Goal: Check status: Check status

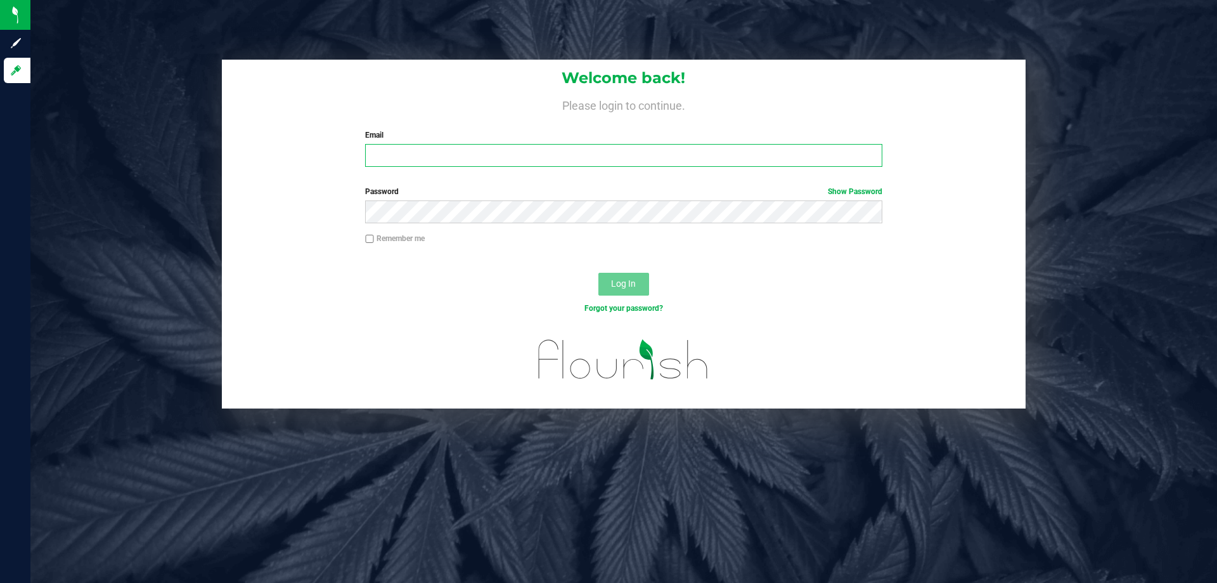
click at [409, 145] on input "Email" at bounding box center [623, 155] width 517 height 23
type input "[PERSON_NAME][EMAIL_ADDRESS][DOMAIN_NAME]"
click at [599, 273] on button "Log In" at bounding box center [624, 284] width 51 height 23
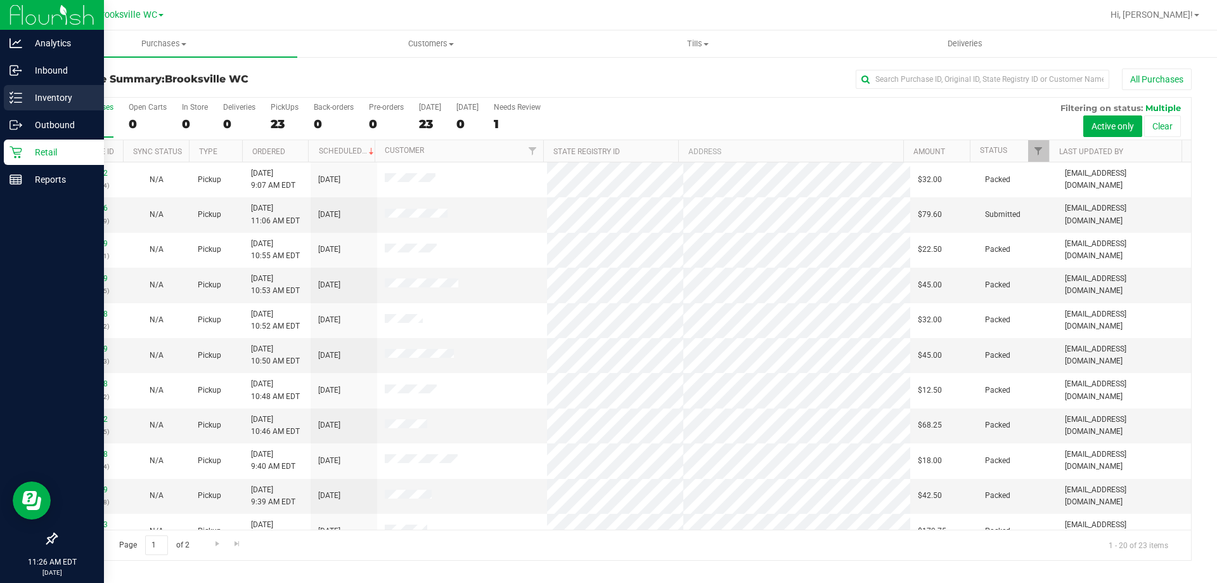
click at [18, 104] on div "Inventory" at bounding box center [54, 97] width 100 height 25
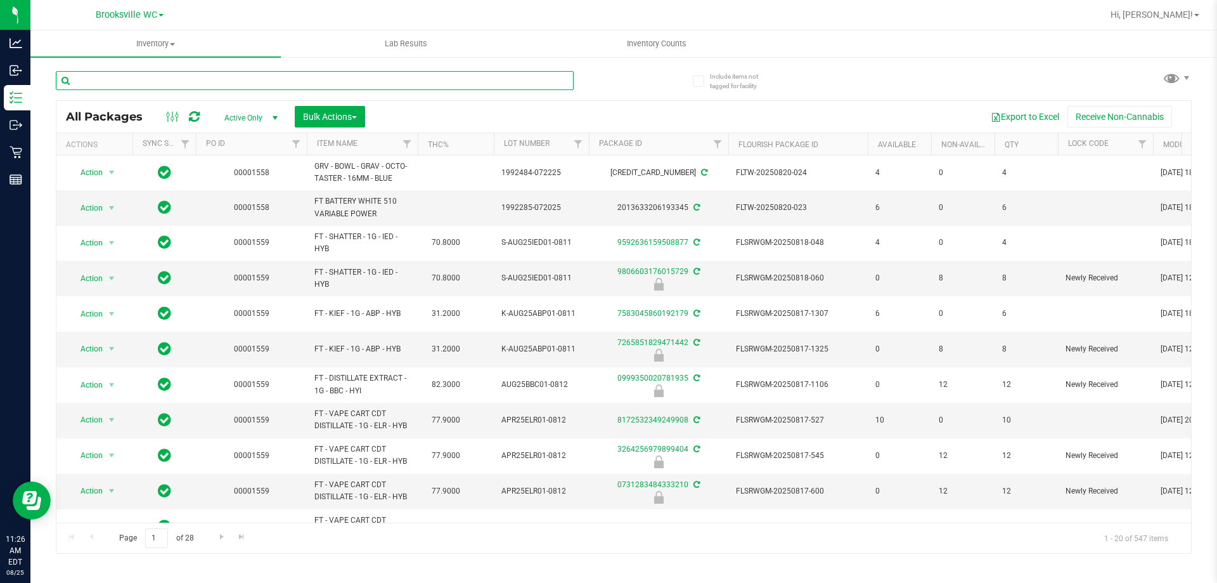
click at [268, 78] on input "text" at bounding box center [315, 80] width 518 height 19
paste input "SEP24MSA01-0911"
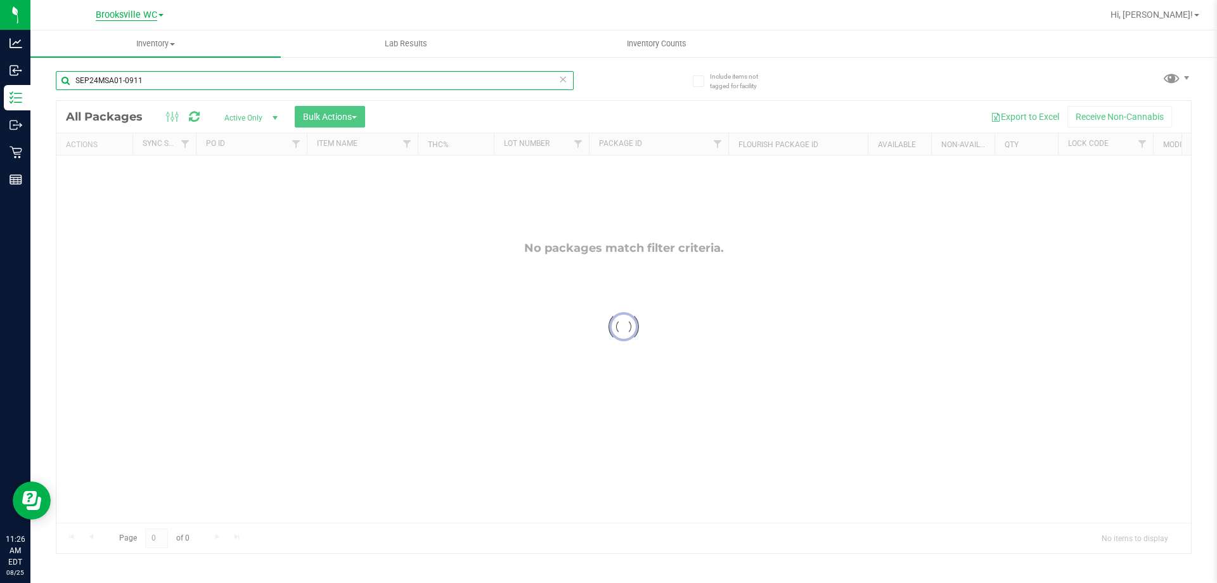
type input "SEP24MSA01-0911"
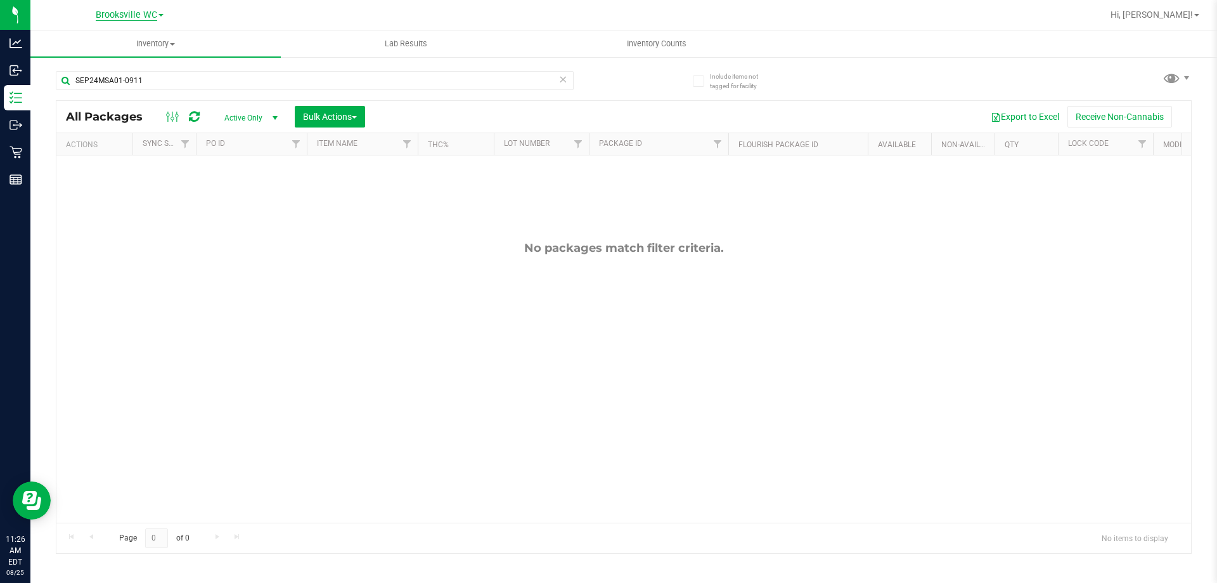
click at [119, 18] on span "Brooksville WC" at bounding box center [127, 15] width 62 height 11
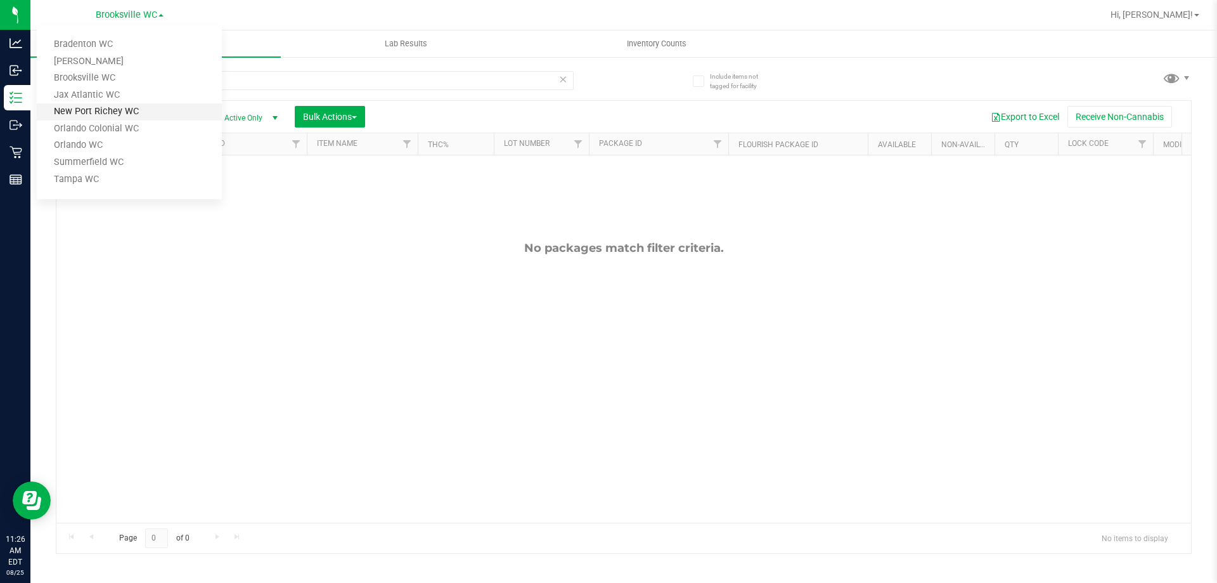
click at [110, 108] on link "New Port Richey WC" at bounding box center [129, 111] width 185 height 17
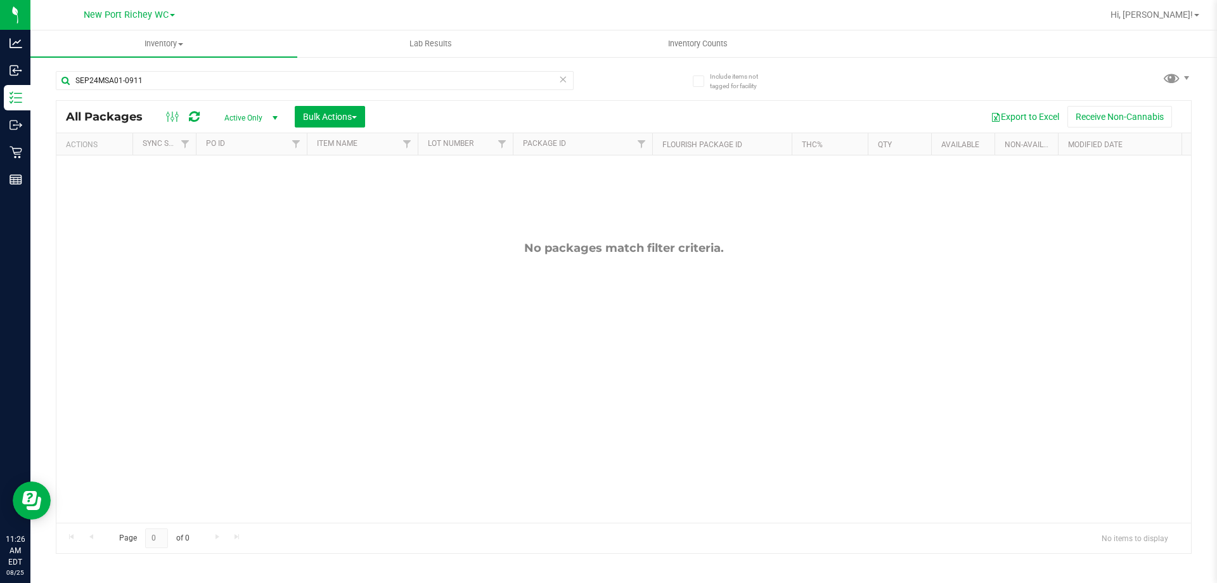
click at [165, 22] on div "New Port [PERSON_NAME] [GEOGRAPHIC_DATA] [PERSON_NAME] WC [GEOGRAPHIC_DATA] WC …" at bounding box center [129, 14] width 91 height 15
click at [160, 21] on div "New Port [PERSON_NAME] [GEOGRAPHIC_DATA] [PERSON_NAME] WC [GEOGRAPHIC_DATA] WC …" at bounding box center [129, 14] width 91 height 15
click at [150, 21] on div "New Port [PERSON_NAME] [GEOGRAPHIC_DATA] [PERSON_NAME] WC [GEOGRAPHIC_DATA] WC …" at bounding box center [129, 14] width 91 height 15
click at [139, 16] on span "New Port Richey WC" at bounding box center [126, 15] width 85 height 11
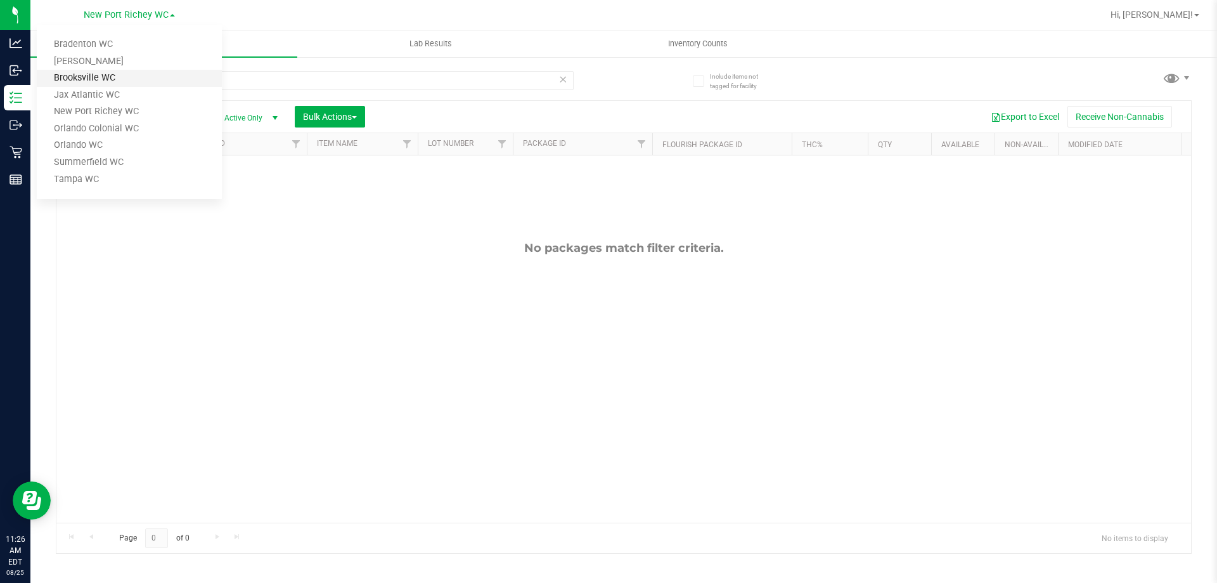
click at [89, 79] on link "Brooksville WC" at bounding box center [129, 78] width 185 height 17
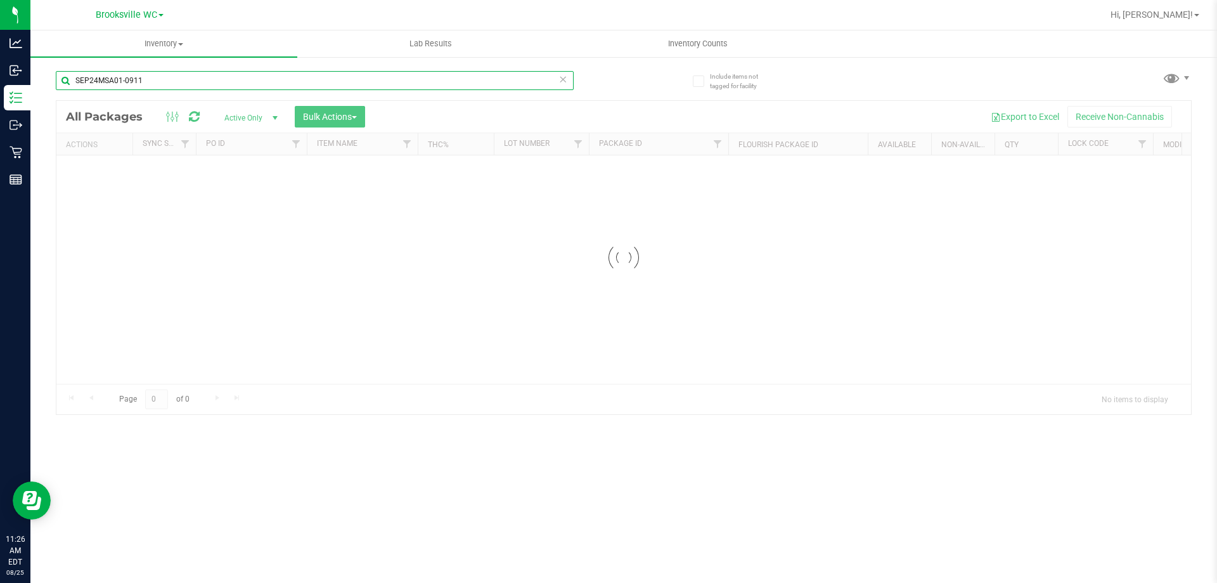
click at [124, 75] on input "SEP24MSA01-0911" at bounding box center [315, 80] width 518 height 19
paste input "3GPN05-1004"
type input "SEP23GPN05-1004"
